Goal: Task Accomplishment & Management: Manage account settings

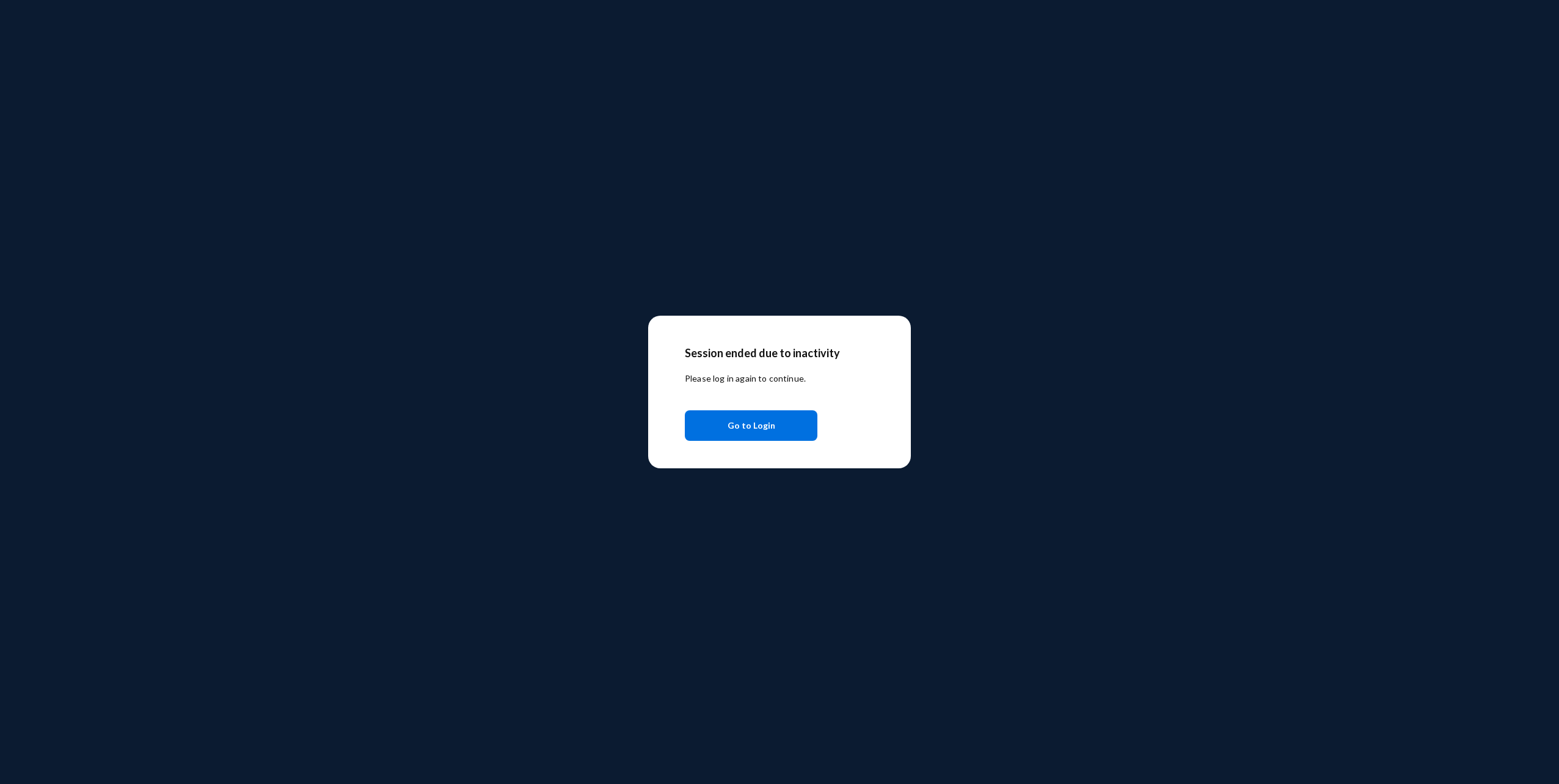
click at [746, 426] on span "Go to Login" at bounding box center [751, 426] width 47 height 22
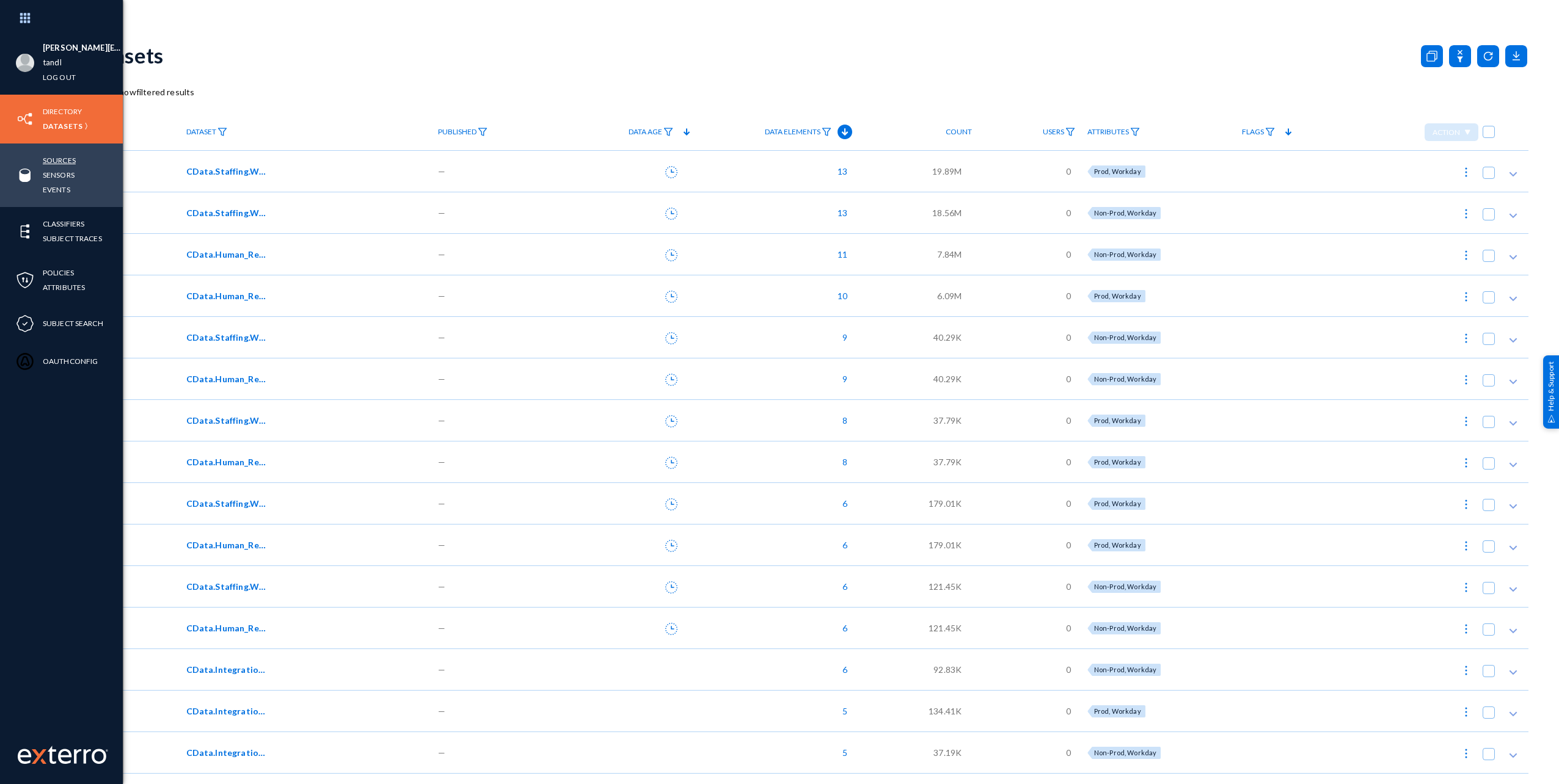
click at [61, 155] on link "Sources" at bounding box center [59, 160] width 33 height 14
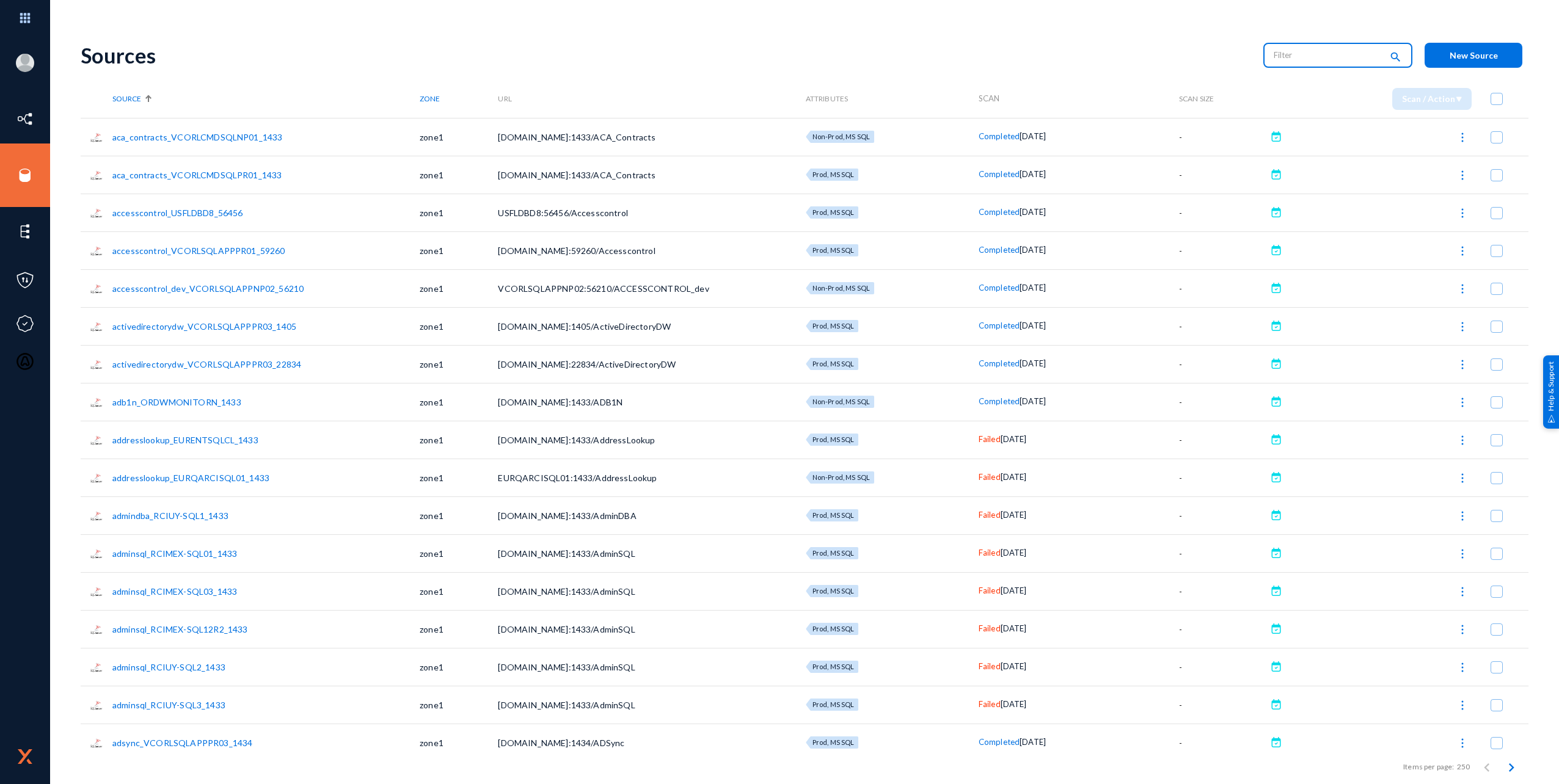
click at [1293, 49] on input "text" at bounding box center [1328, 55] width 107 height 18
type input "running"
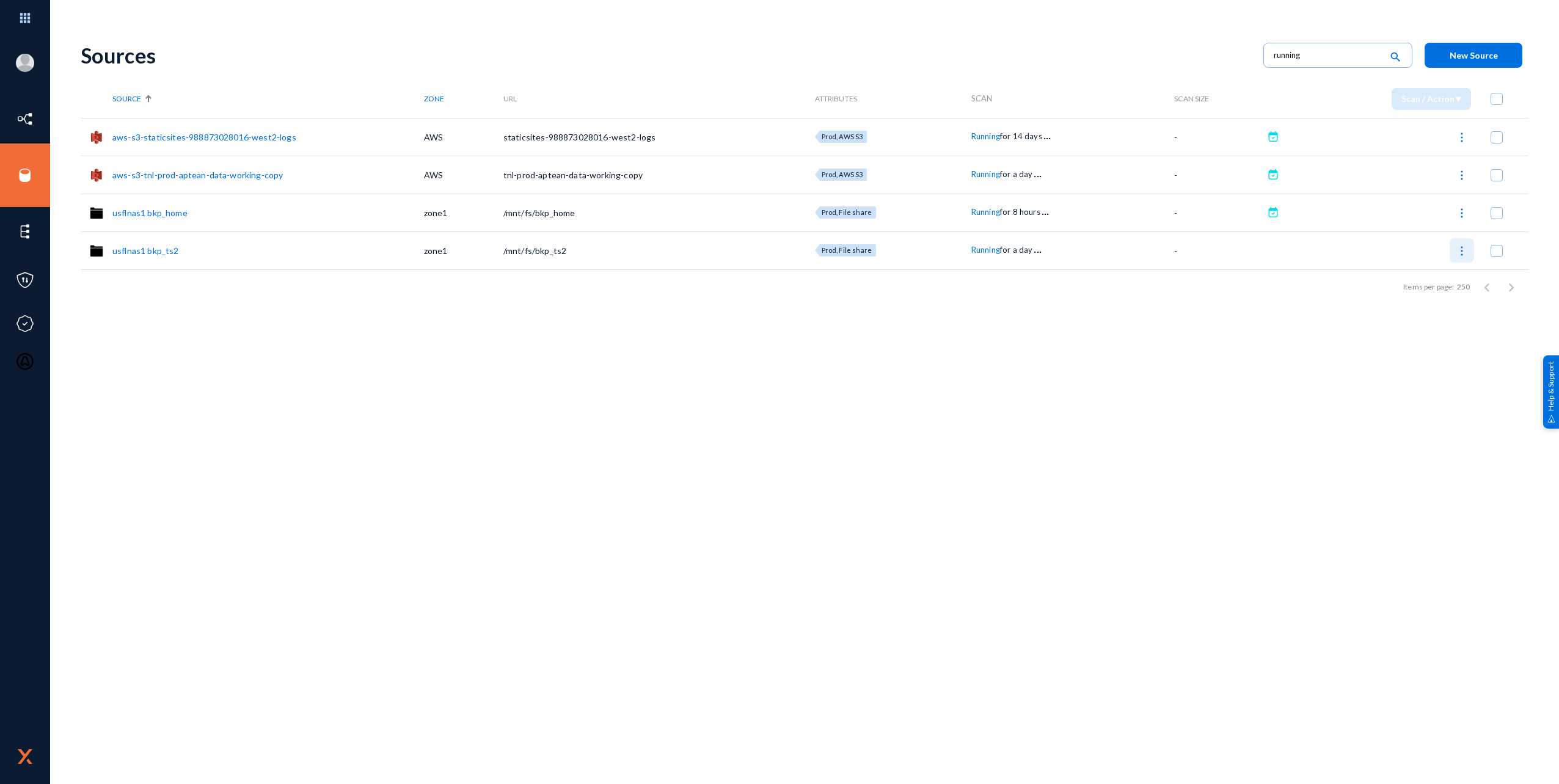
click at [1458, 248] on img at bounding box center [1462, 251] width 12 height 12
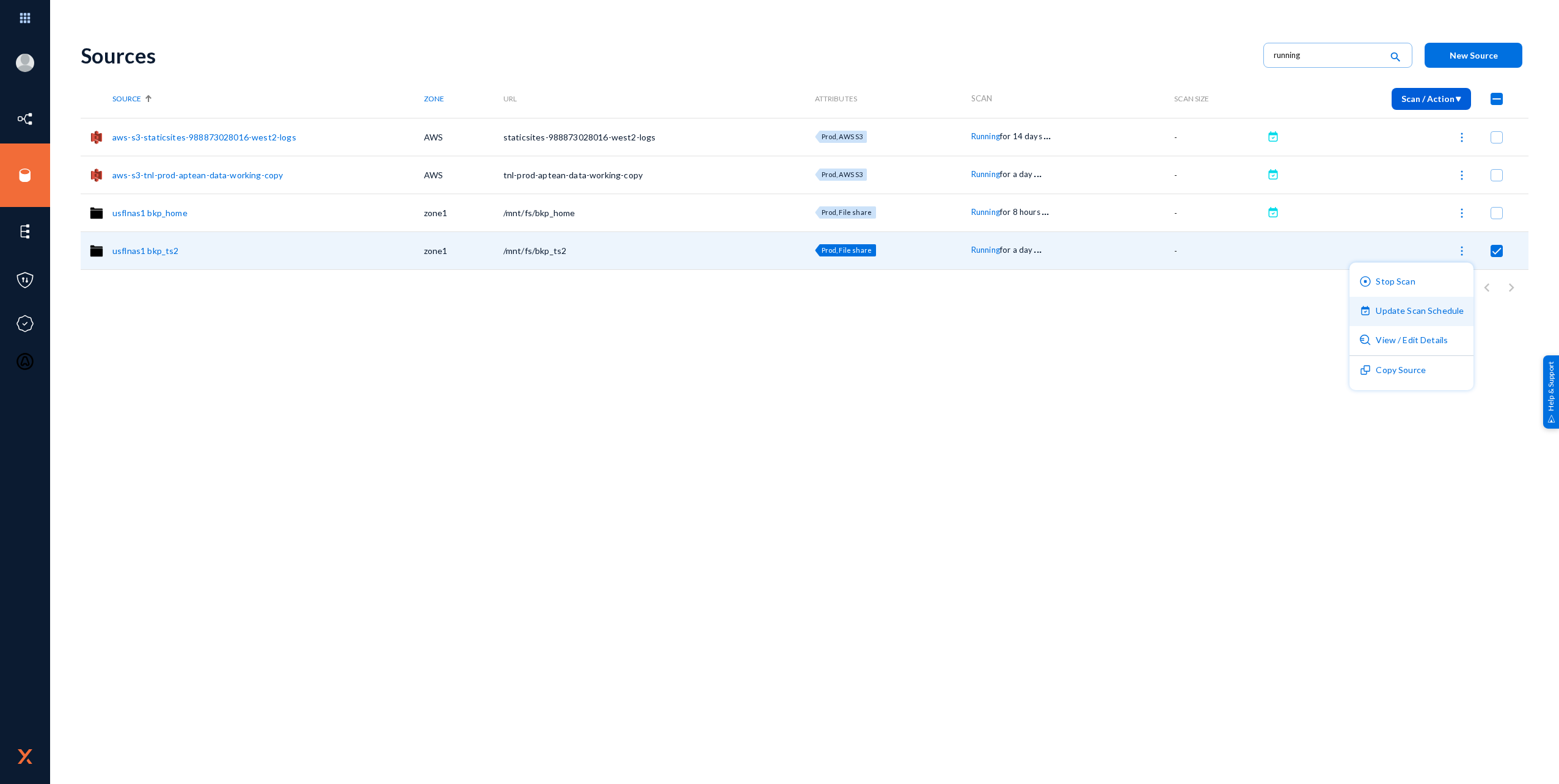
click at [1399, 312] on button "Update Scan Schedule" at bounding box center [1411, 312] width 124 height 29
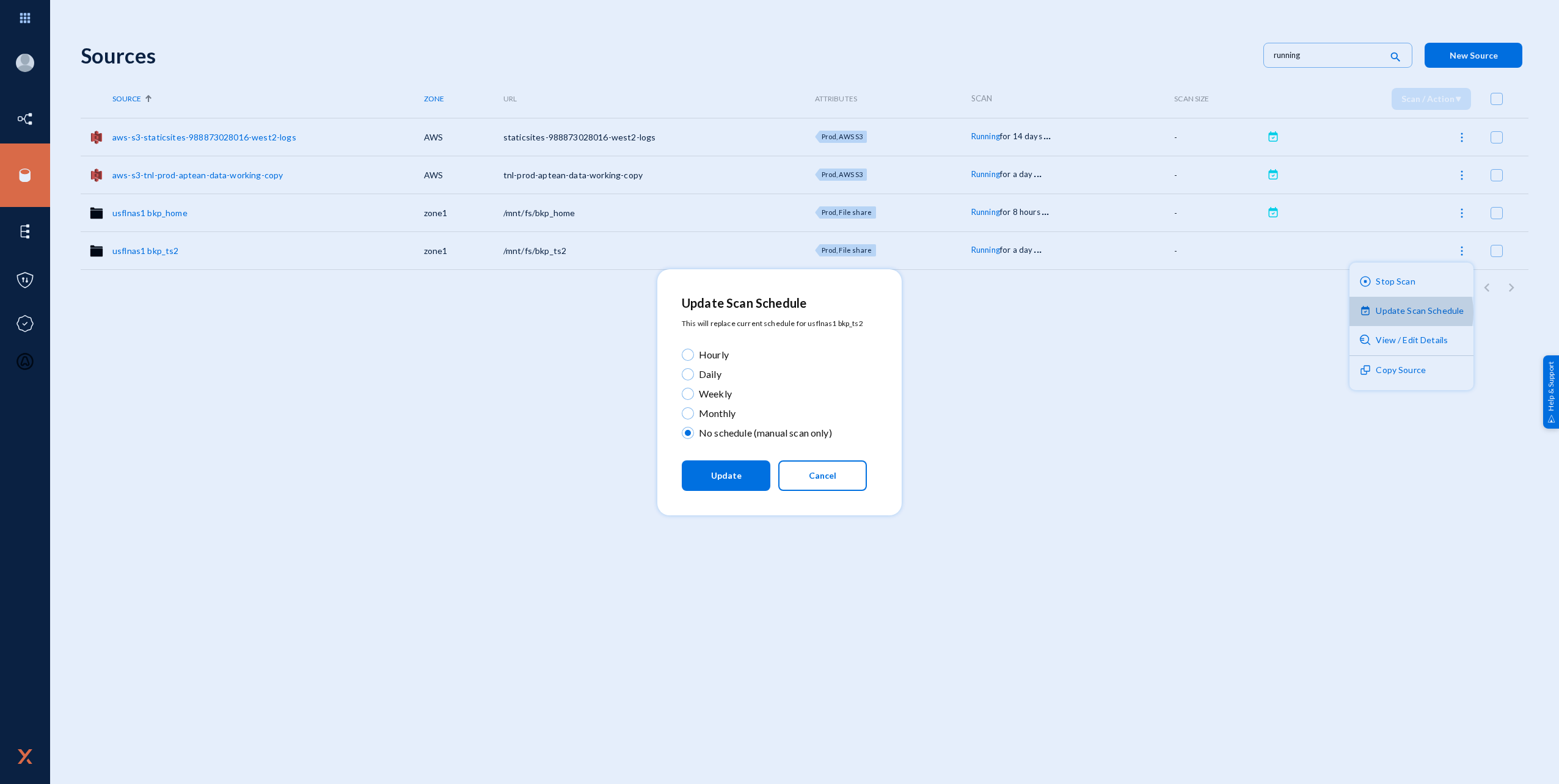
checkbox input "false"
click at [711, 393] on span "Weekly" at bounding box center [713, 394] width 38 height 15
click at [694, 393] on input "Weekly" at bounding box center [688, 393] width 12 height 12
radio input "true"
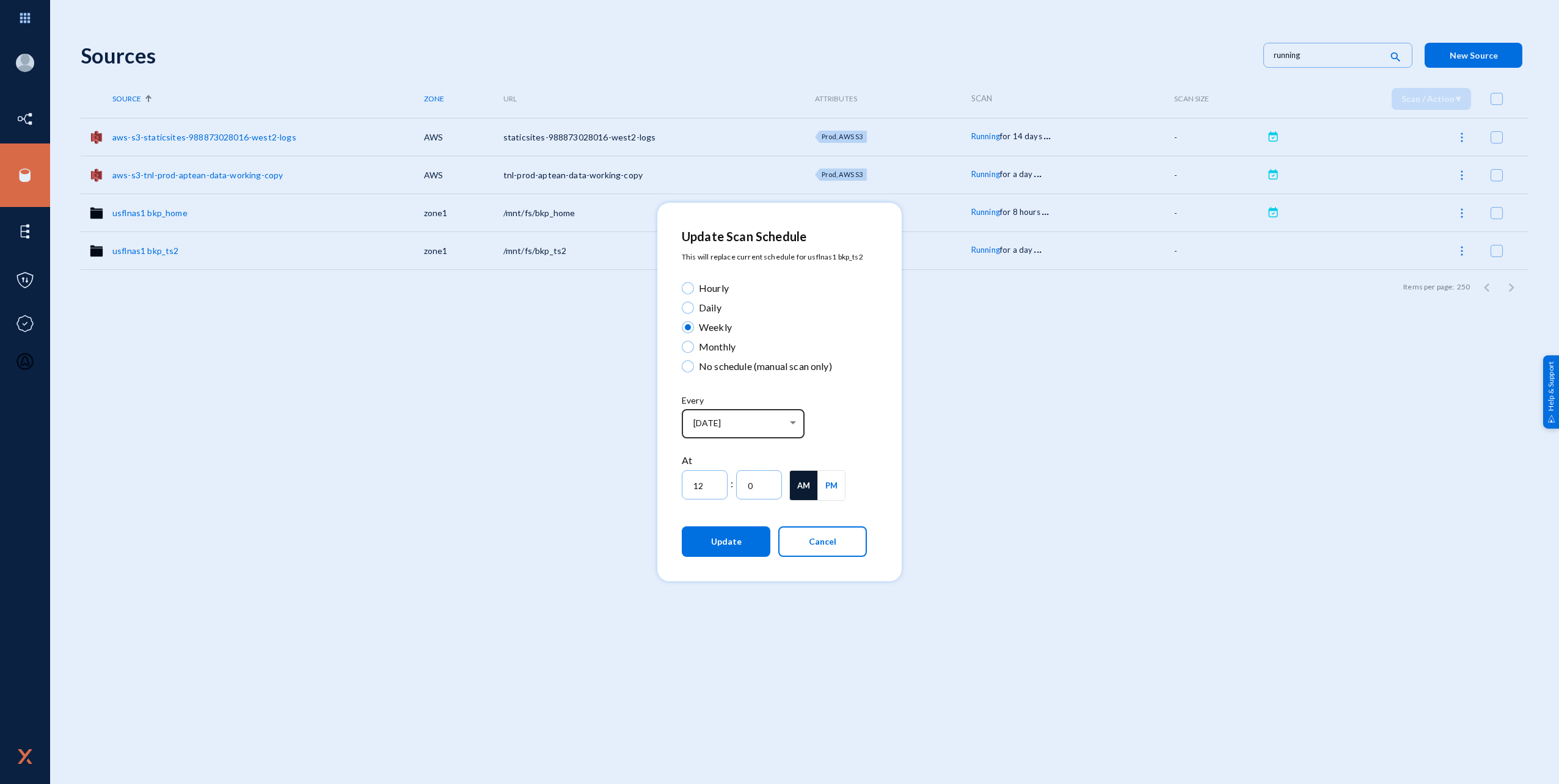
click at [732, 407] on div "Sunday" at bounding box center [743, 423] width 110 height 32
click at [726, 553] on span "Saturday" at bounding box center [746, 556] width 105 height 22
click at [742, 548] on button "Update" at bounding box center [726, 542] width 88 height 31
type input "0"
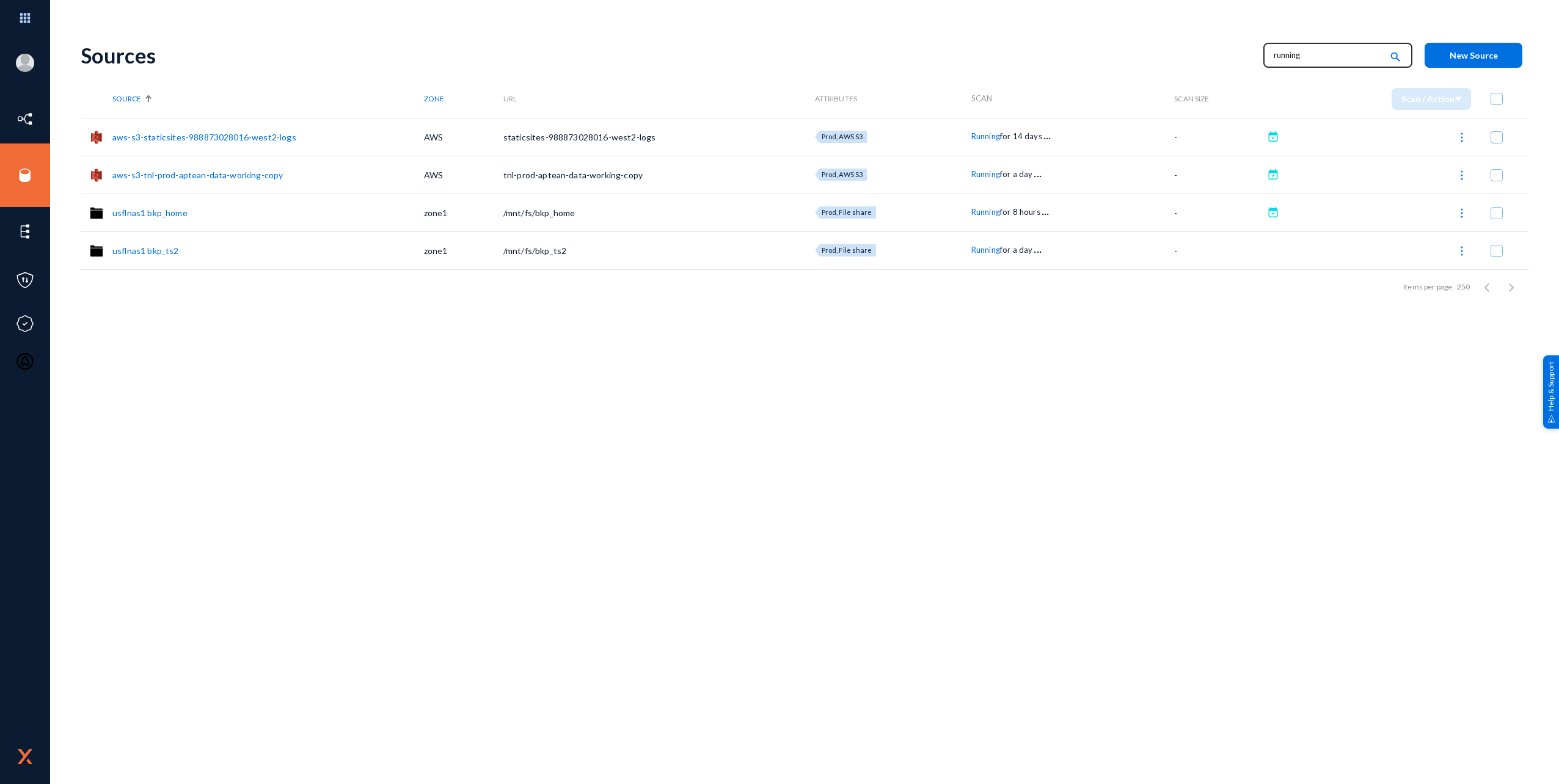
click at [1316, 54] on input "running" at bounding box center [1328, 55] width 107 height 18
type input "Failed"
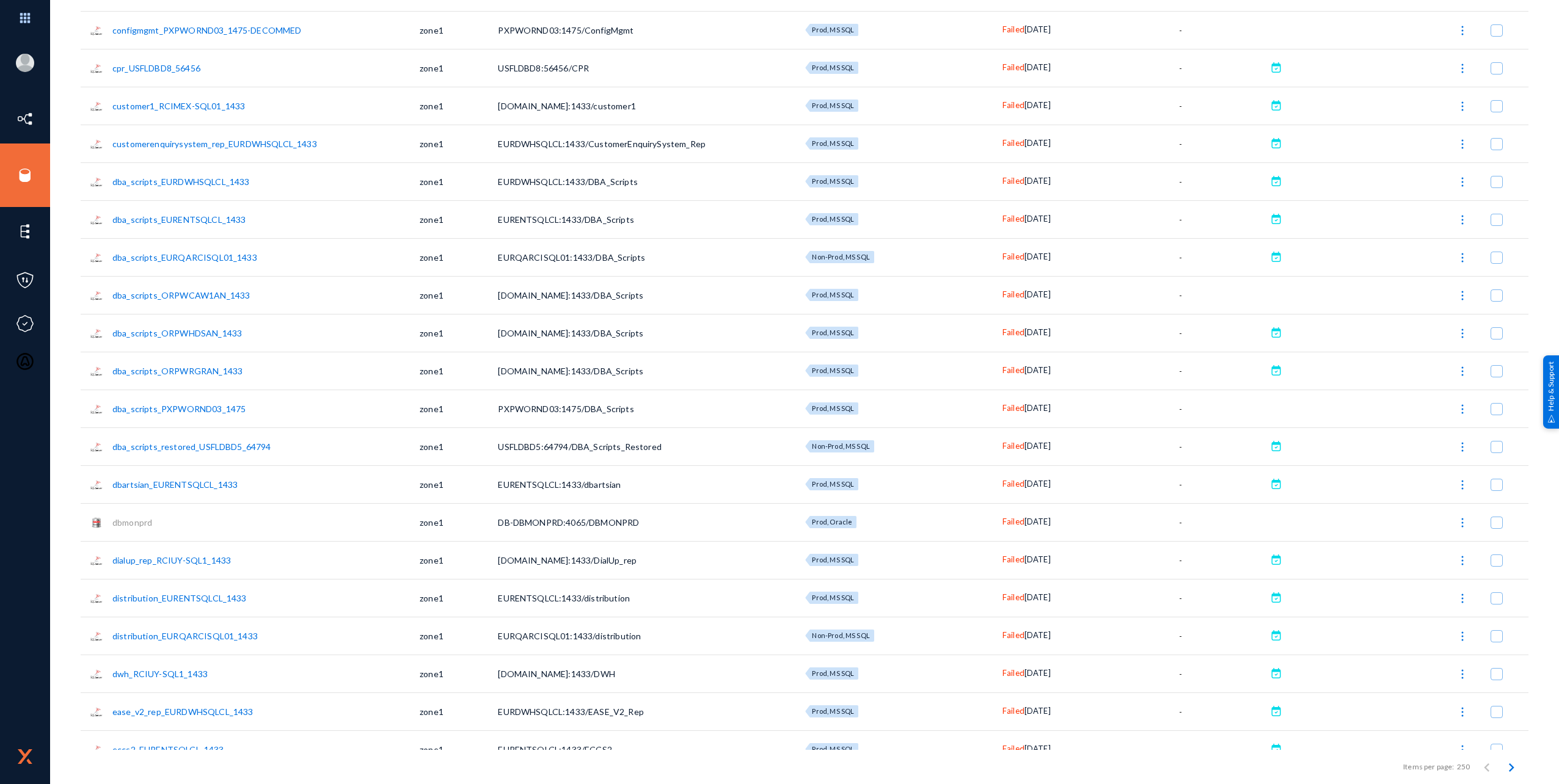
scroll to position [1527, 0]
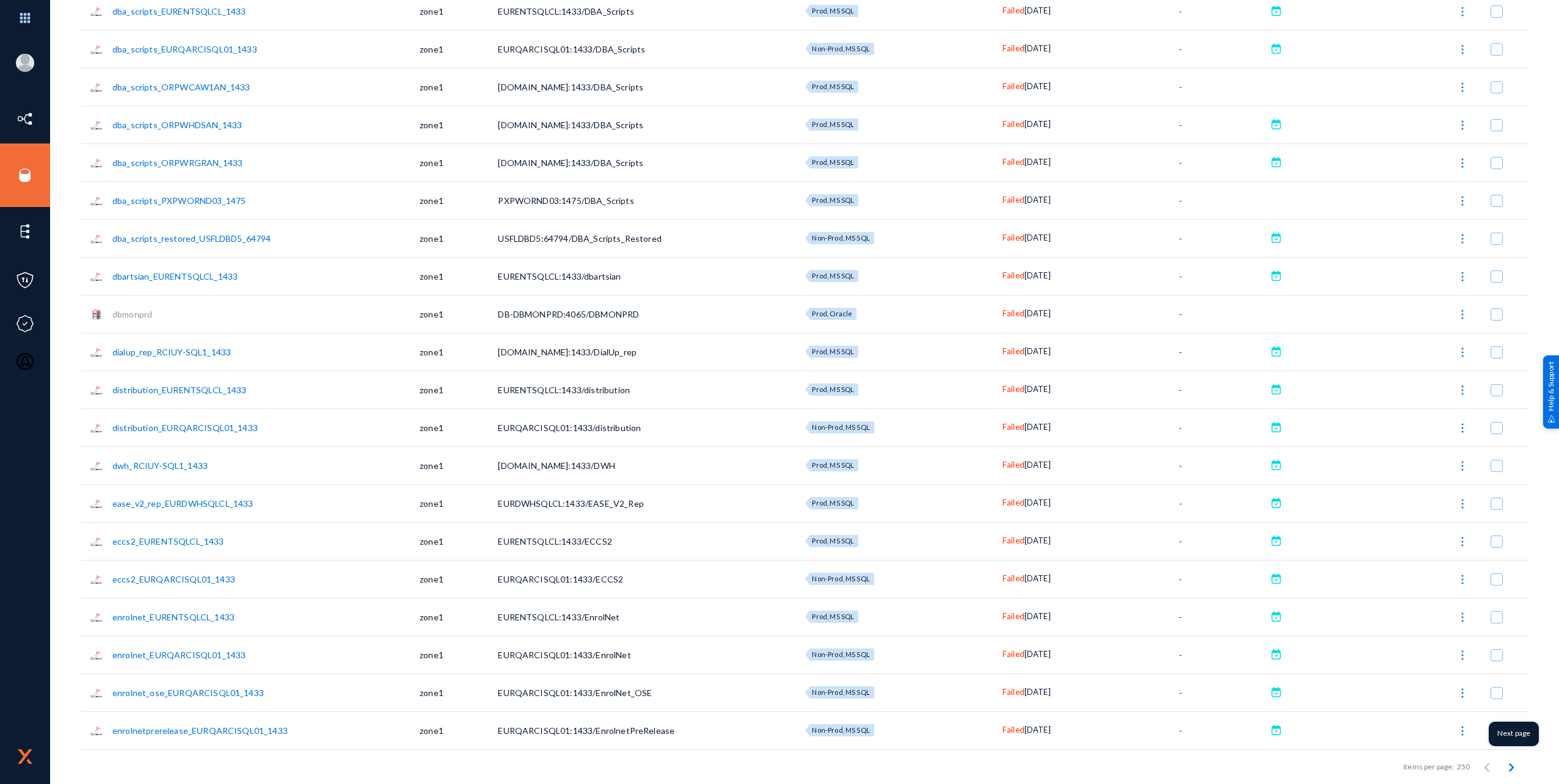
click at [1509, 769] on icon "Next page" at bounding box center [1511, 767] width 17 height 17
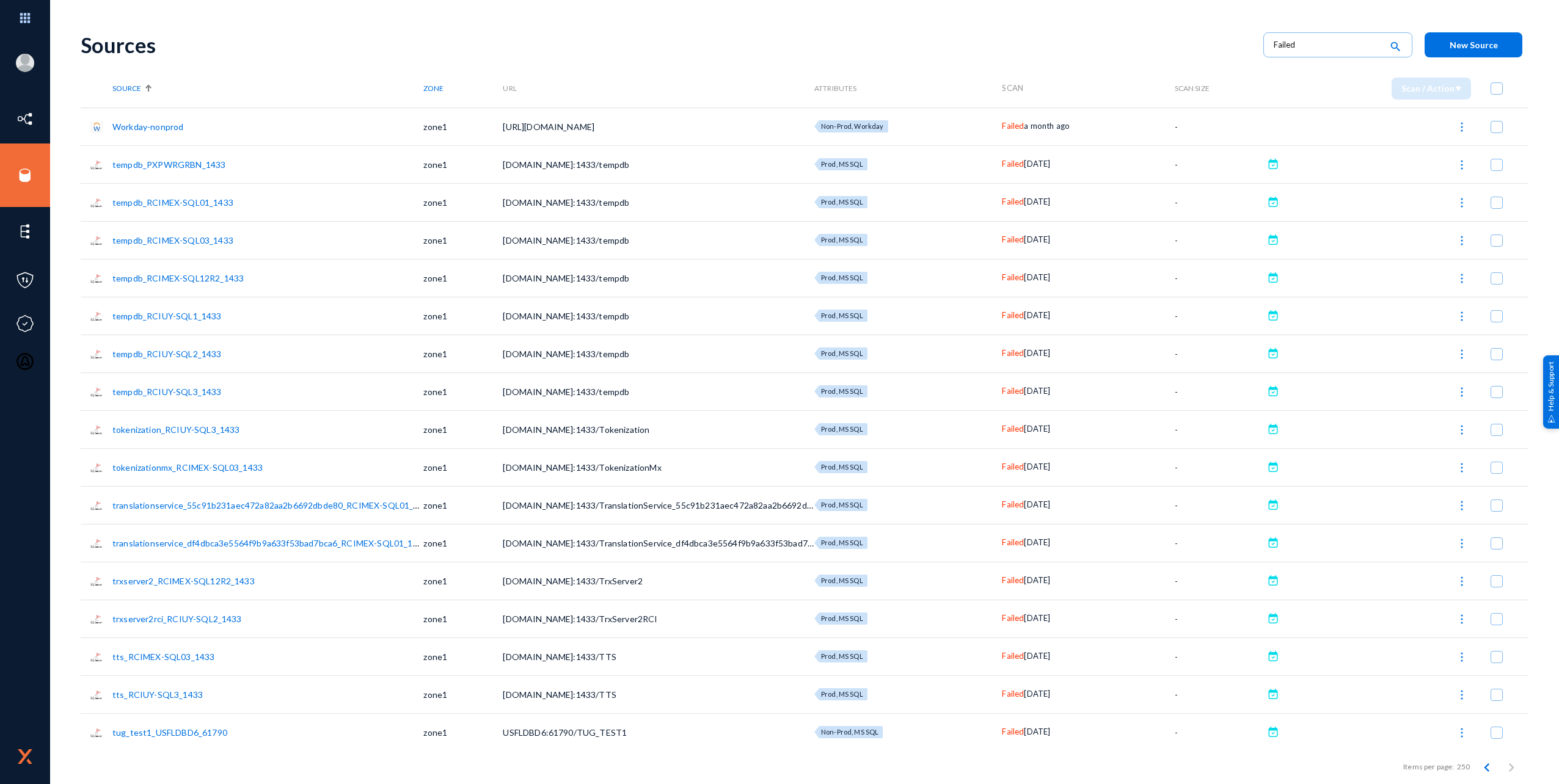
scroll to position [0, 0]
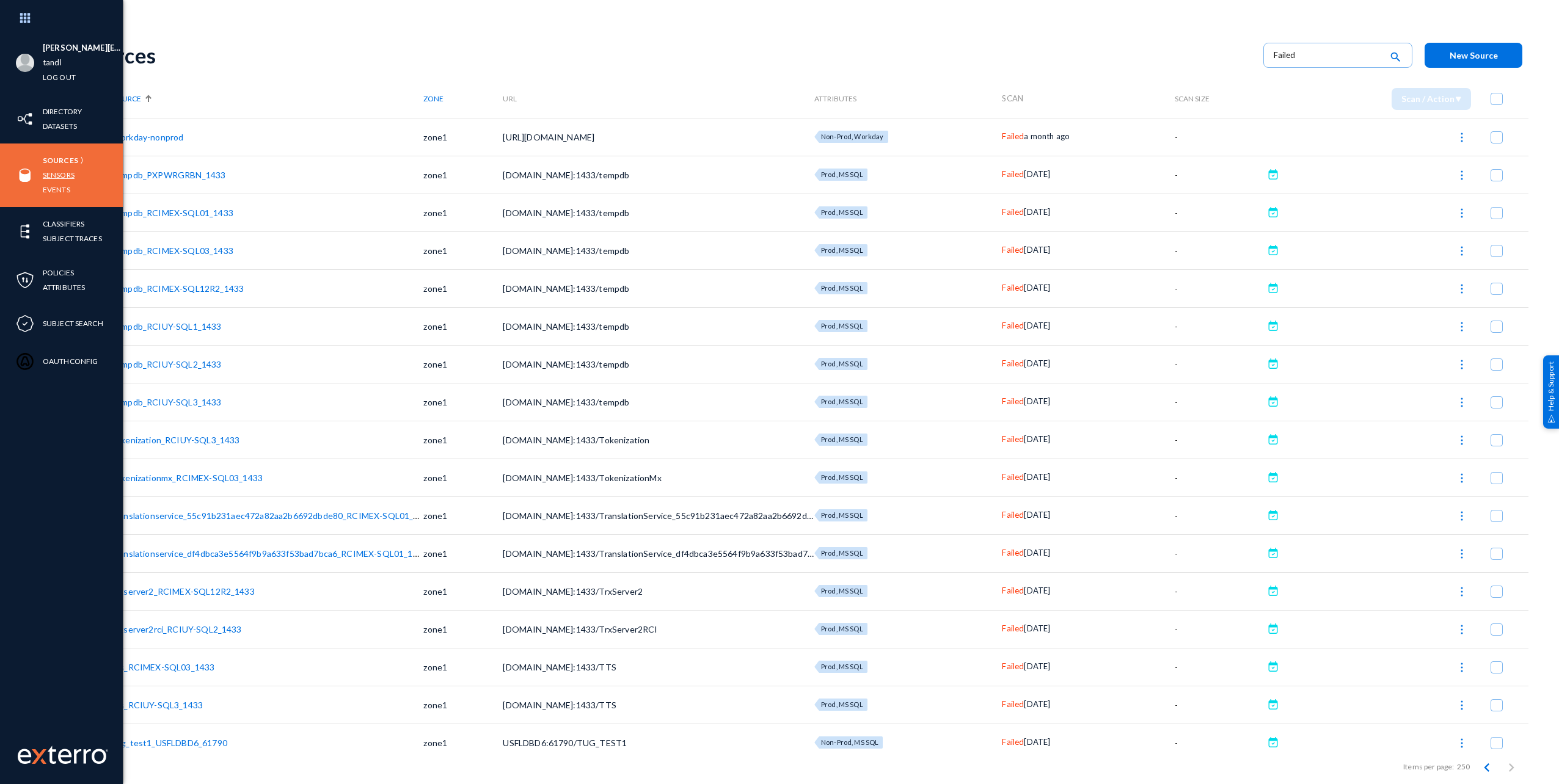
click at [65, 177] on link "Sensors" at bounding box center [59, 174] width 32 height 14
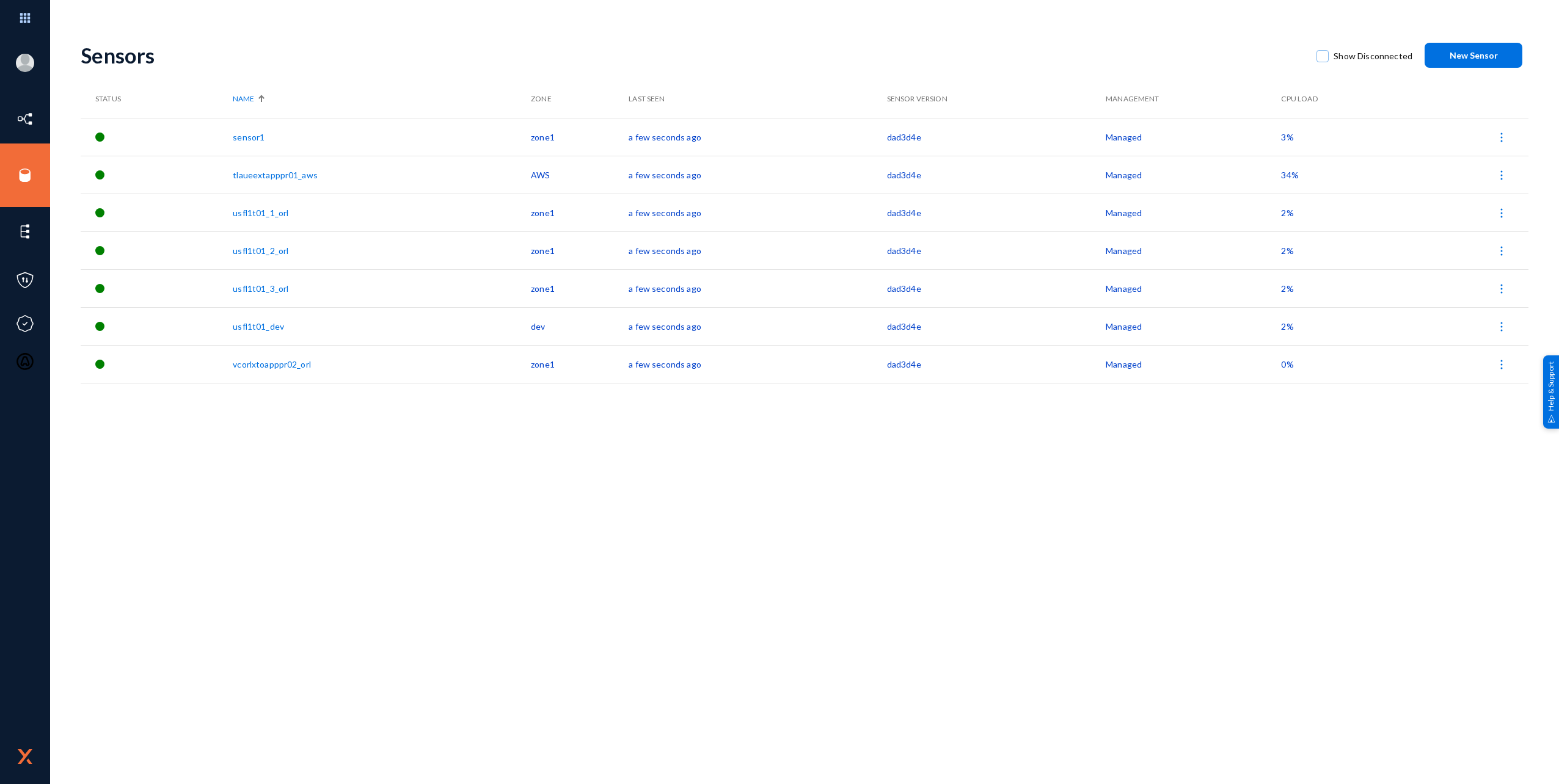
click at [330, 456] on div "Sensors Show Disconnected New Sensor Status Name Zone Last Seen Sensor Version …" at bounding box center [804, 407] width 1448 height 754
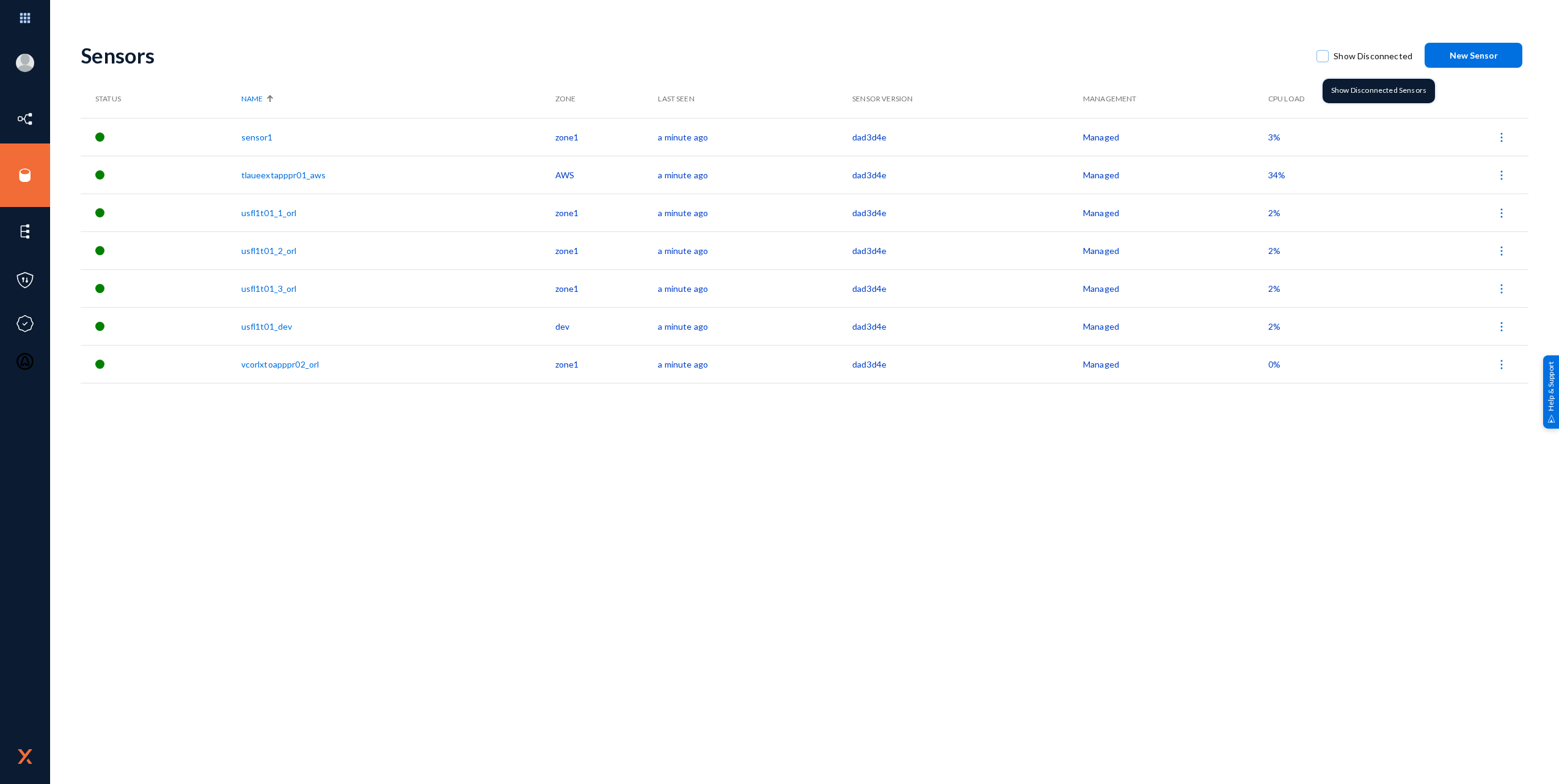
click at [1327, 58] on span at bounding box center [1322, 56] width 12 height 12
click at [1323, 62] on input "Show Disconnected" at bounding box center [1323, 63] width 1 height 1
checkbox input "true"
click at [223, 40] on div "Sensors Show Disconnected New Sensor" at bounding box center [804, 55] width 1448 height 50
